Goal: Transaction & Acquisition: Book appointment/travel/reservation

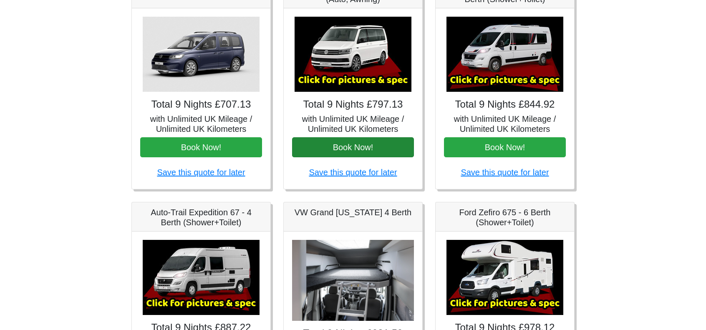
scroll to position [125, 0]
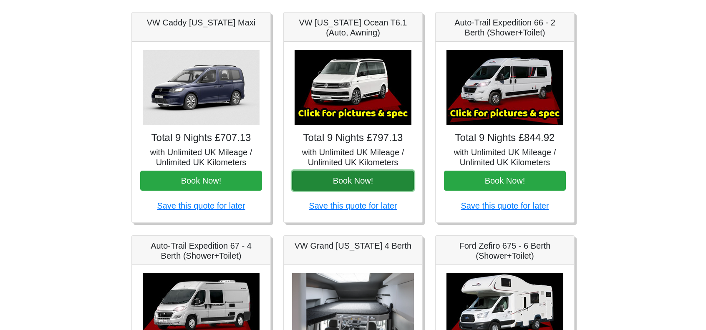
click at [361, 178] on button "Book Now!" at bounding box center [353, 181] width 122 height 20
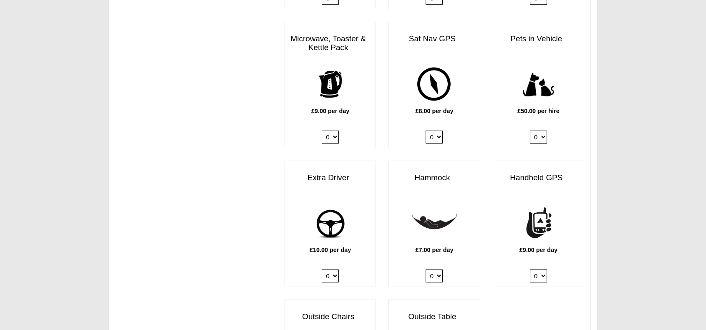
scroll to position [918, 0]
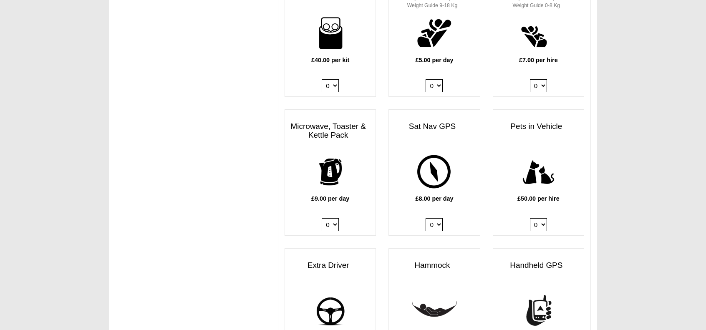
click at [335, 218] on select "0 1" at bounding box center [330, 224] width 17 height 13
select select "Kitchen Pack x QTY 1 @ 9.00 GBP per day."
click at [322, 218] on select "0 1" at bounding box center [330, 224] width 17 height 13
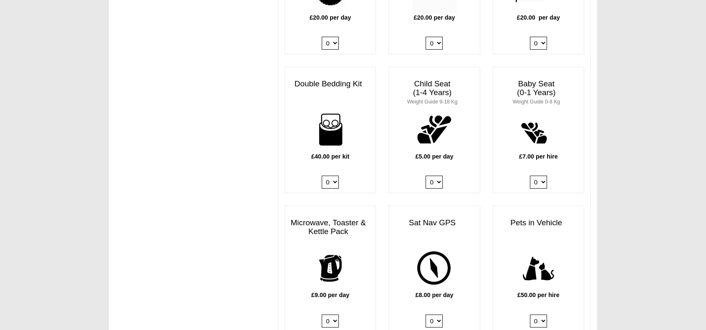
scroll to position [959, 0]
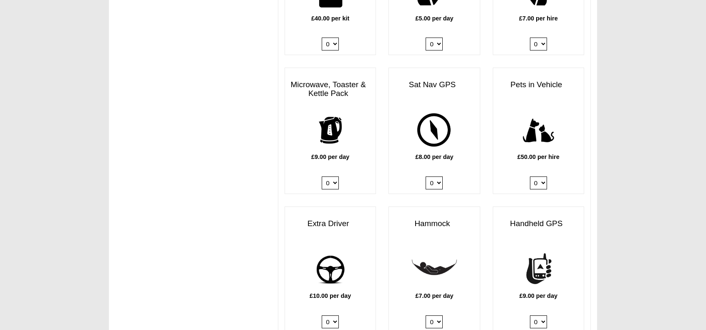
click at [335, 176] on select "0 1" at bounding box center [330, 182] width 17 height 13
select select
click at [322, 176] on select "0 1" at bounding box center [330, 182] width 17 height 13
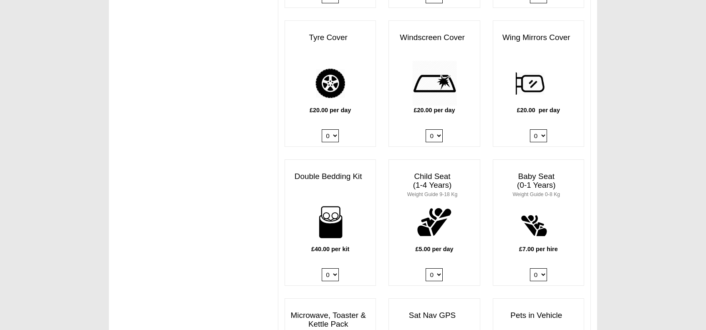
scroll to position [793, 0]
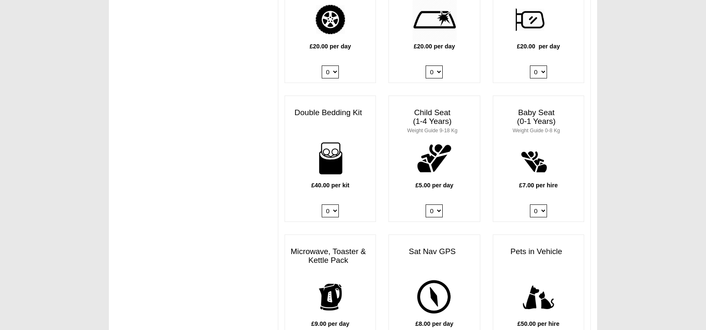
click at [331, 204] on select "0 1 2 3 4" at bounding box center [330, 210] width 17 height 13
select select "Double Bedding Kit x QTY 2 @ 40.00 GBP per kit."
click at [322, 204] on select "0 1 2 3 4" at bounding box center [330, 210] width 17 height 13
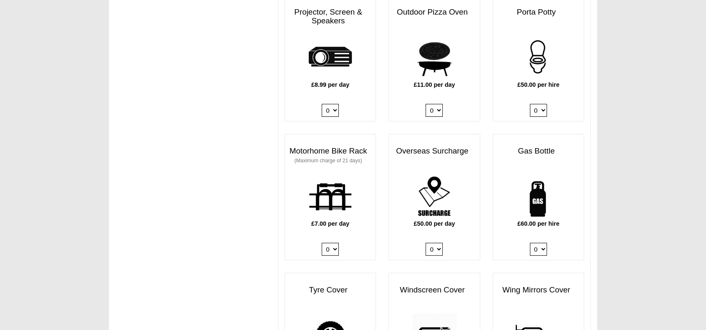
scroll to position [501, 0]
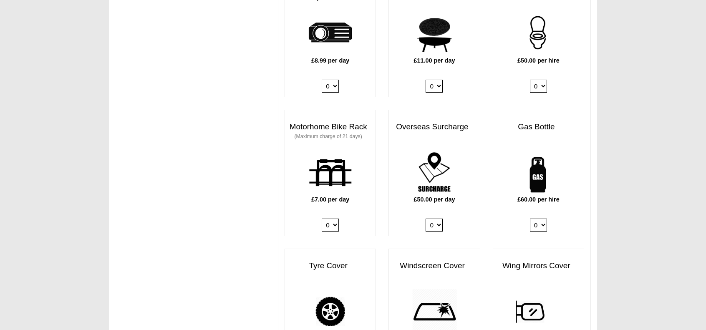
click at [545, 219] on select "0 1" at bounding box center [538, 225] width 17 height 13
select select "Gas Bottle x QTY 1 @ 60.00 GBP per hire."
click at [530, 219] on select "0 1" at bounding box center [538, 225] width 17 height 13
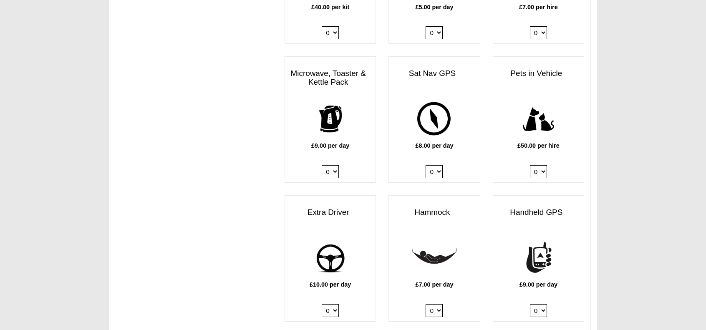
scroll to position [1043, 0]
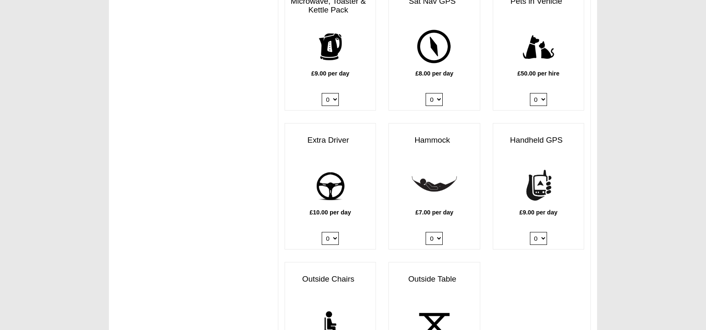
drag, startPoint x: 332, startPoint y: 225, endPoint x: 334, endPoint y: 231, distance: 6.4
click at [333, 232] on select "0 1" at bounding box center [330, 238] width 17 height 13
select select "Extra Driver x QTY 1 @ 10.00 GBP per day."
click at [322, 232] on select "0 1" at bounding box center [330, 238] width 17 height 13
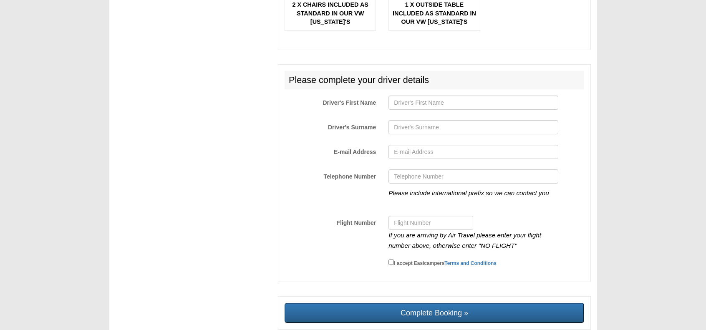
scroll to position [1424, 0]
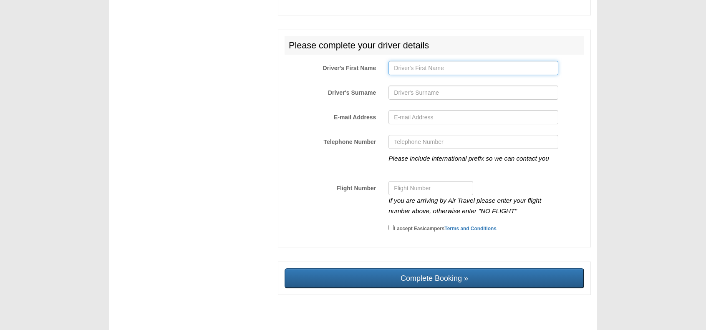
drag, startPoint x: 440, startPoint y: 56, endPoint x: 435, endPoint y: 67, distance: 11.9
click at [440, 61] on input "Driver's First Name" at bounding box center [472, 68] width 169 height 14
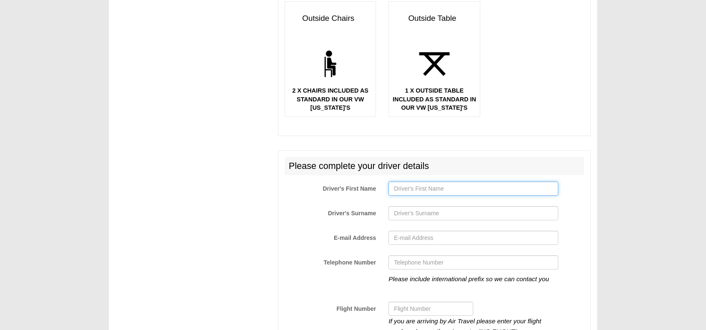
scroll to position [1216, 0]
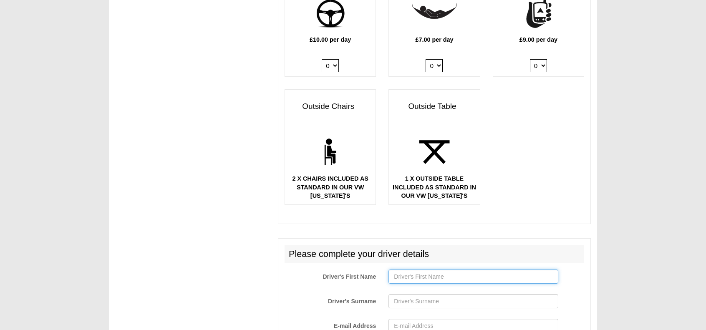
click at [439, 269] on input "Driver's First Name" at bounding box center [472, 276] width 169 height 14
type input "G"
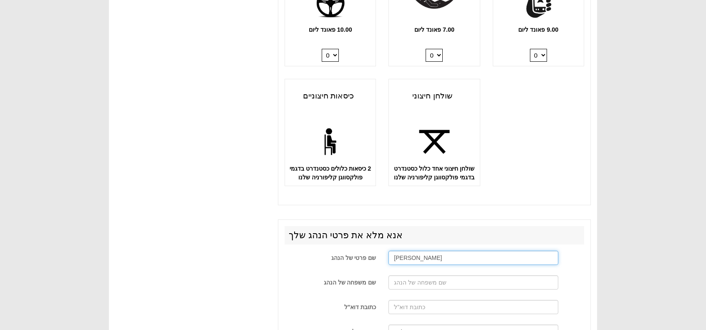
drag, startPoint x: 446, startPoint y: 261, endPoint x: 419, endPoint y: 268, distance: 28.1
click at [419, 265] on input "MICHAEL SHMUEL" at bounding box center [472, 258] width 169 height 14
type input "MICHAEL"
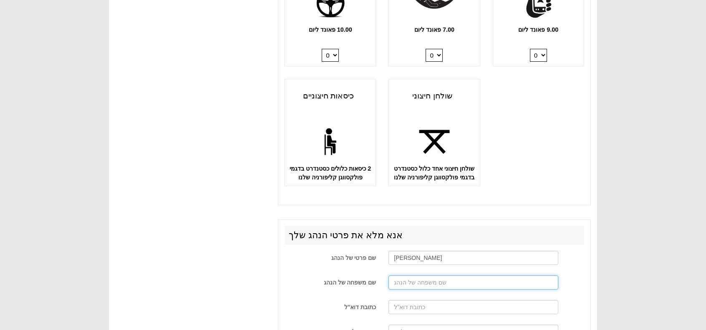
click at [427, 287] on input "שם משפחה של הנהג" at bounding box center [472, 282] width 169 height 14
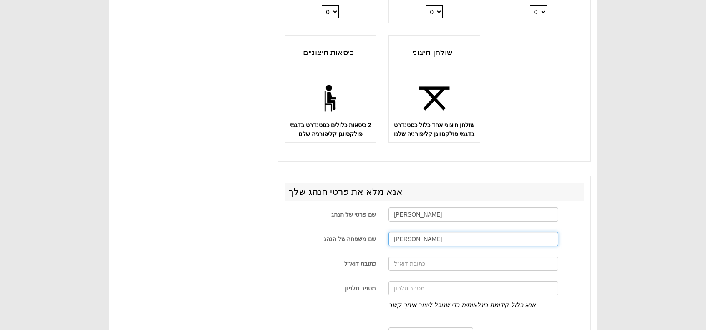
scroll to position [1299, 0]
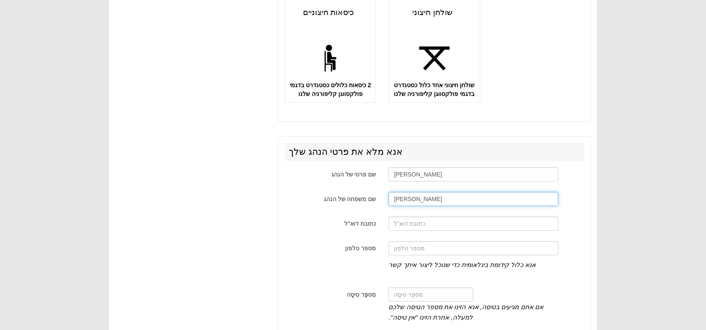
type input "SHMUEL"
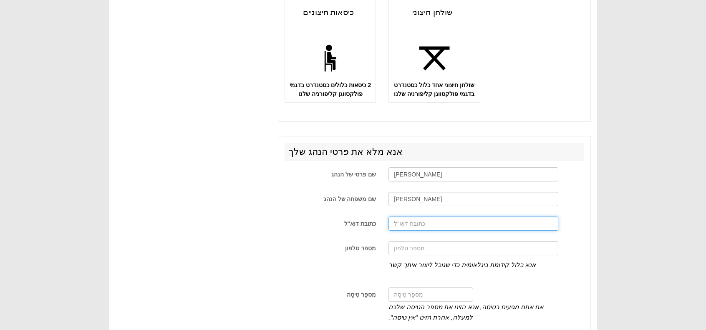
click at [418, 231] on input "כתובת דוא"ל" at bounding box center [472, 224] width 169 height 14
type input "MIKISH99@GMAIL.COM"
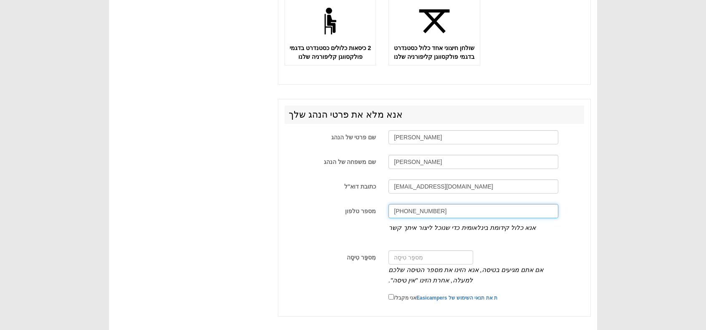
scroll to position [1382, 0]
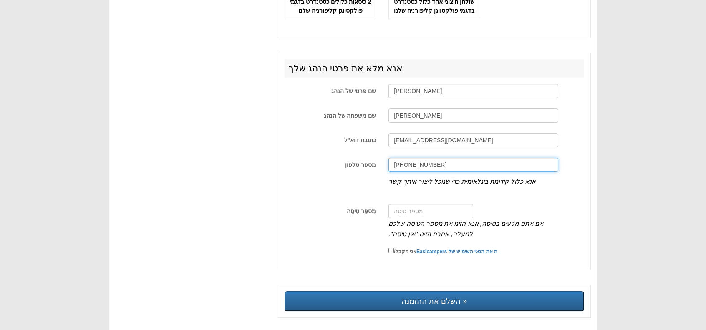
type input "+972547982188"
click at [418, 227] on font "אם אתם מגיעים בטיסה, אנא הזינו את מספר הטיסה שלכם למעלה, אחרת הזינו "אין טיסה"." at bounding box center [465, 229] width 155 height 18
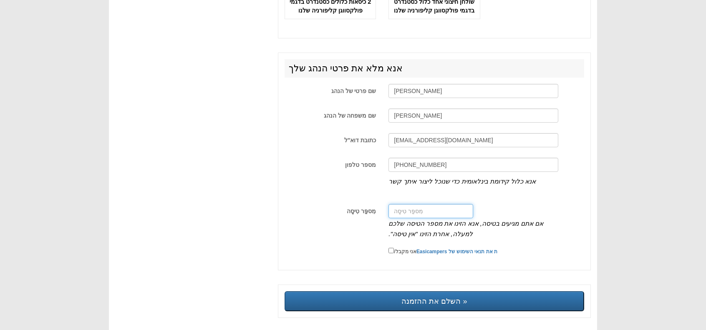
click at [419, 218] on input "מִספַּר טִיסָה" at bounding box center [430, 211] width 85 height 14
paste input "FR6625"
type input "FR6625"
click at [390, 253] on input "אני מקבל/ ת את תנאי השימוש של Easicampers" at bounding box center [390, 250] width 5 height 5
checkbox input "true"
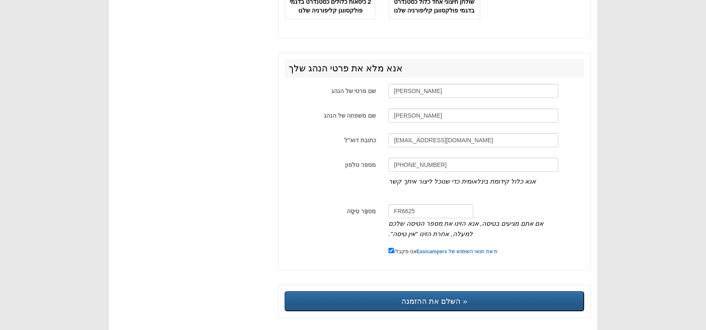
click at [440, 308] on input "השלם את ההזמנה »" at bounding box center [435, 301] width 300 height 20
type input "Sending, please wait..."
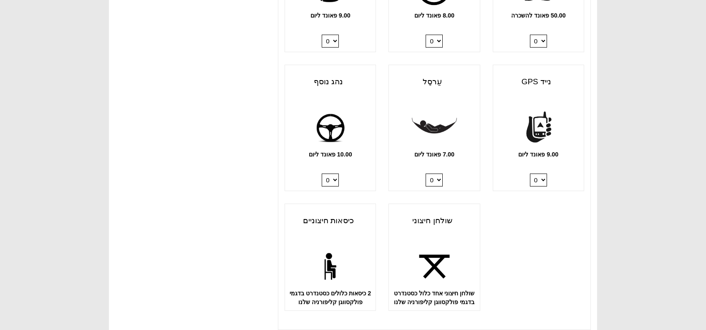
scroll to position [1090, 0]
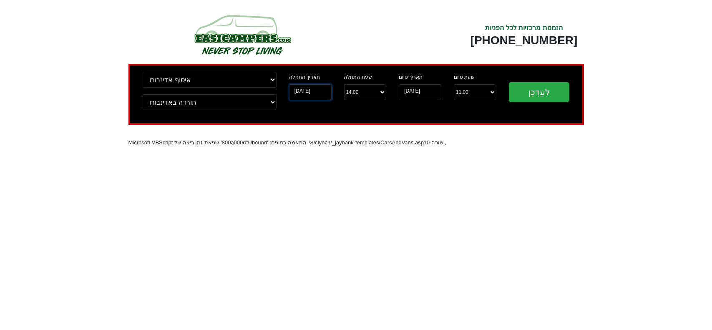
click at [318, 93] on input "10-09-2025" at bounding box center [310, 92] width 43 height 16
click at [316, 94] on input "10-09-2025" at bounding box center [310, 92] width 43 height 16
click at [264, 53] on img at bounding box center [242, 35] width 159 height 46
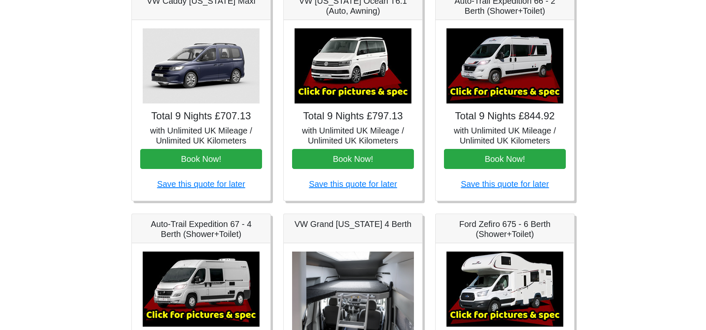
scroll to position [83, 0]
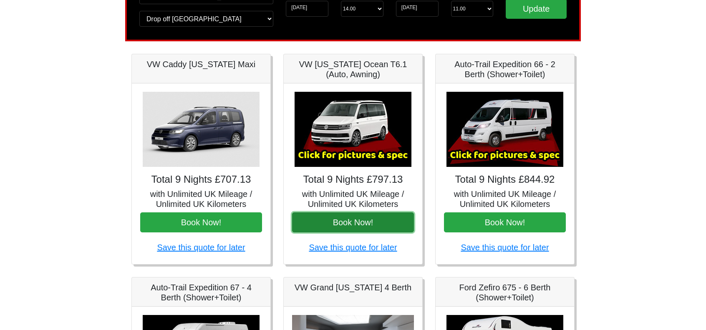
click at [371, 215] on button "Book Now!" at bounding box center [353, 222] width 122 height 20
